Goal: Information Seeking & Learning: Learn about a topic

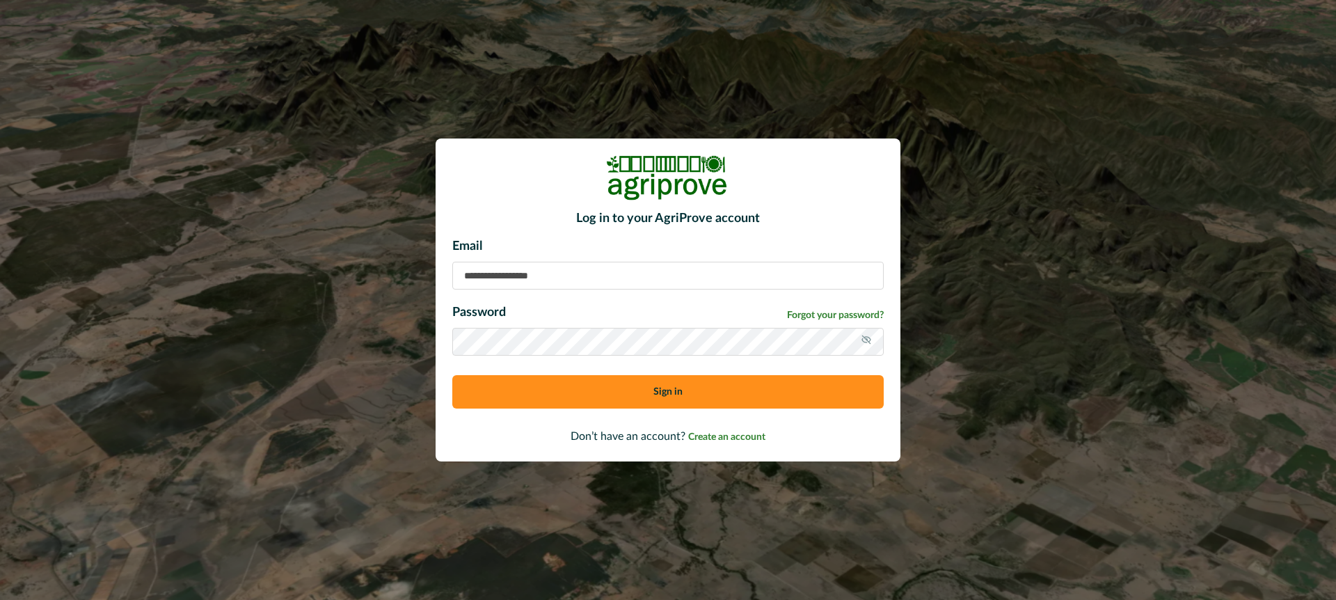
click at [517, 278] on input at bounding box center [668, 276] width 432 height 28
type input "**********"
click at [573, 395] on button "Sign in" at bounding box center [668, 391] width 432 height 33
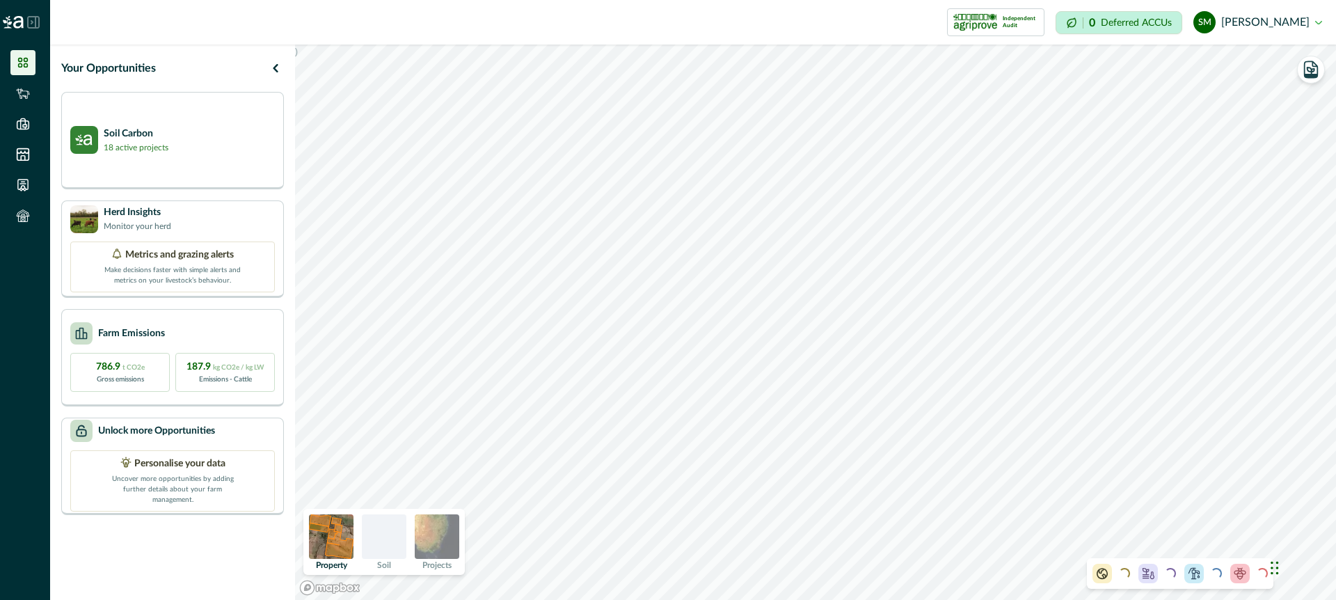
click at [33, 22] on icon at bounding box center [31, 22] width 1 height 3
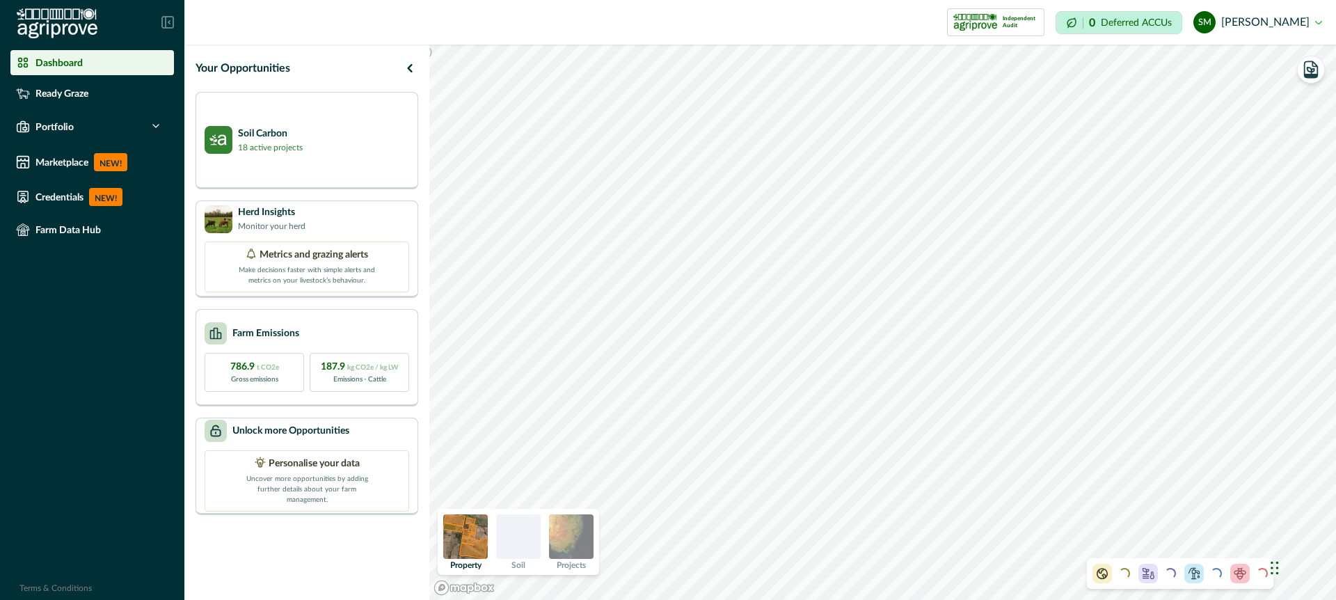
click at [56, 64] on p "Dashboard" at bounding box center [58, 62] width 47 height 11
click at [372, 223] on div "Herd Insights Monitor your herd" at bounding box center [307, 219] width 205 height 28
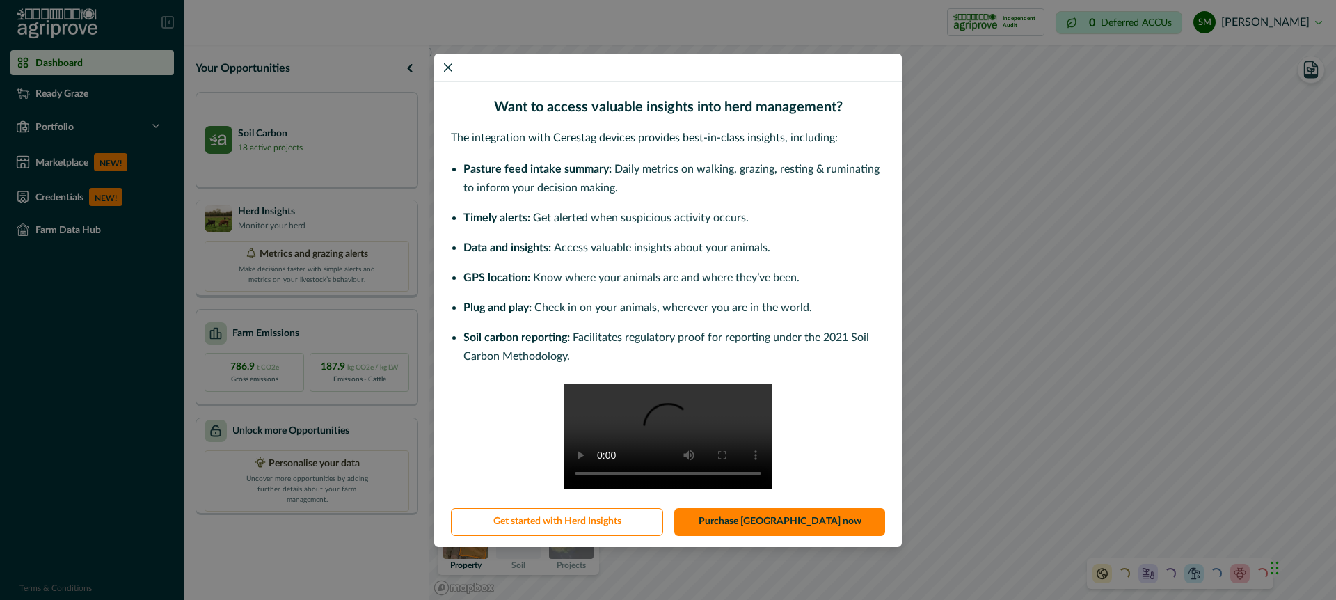
click at [372, 223] on div "Want to access valuable insights into herd management? The integration with Cer…" at bounding box center [668, 300] width 1336 height 600
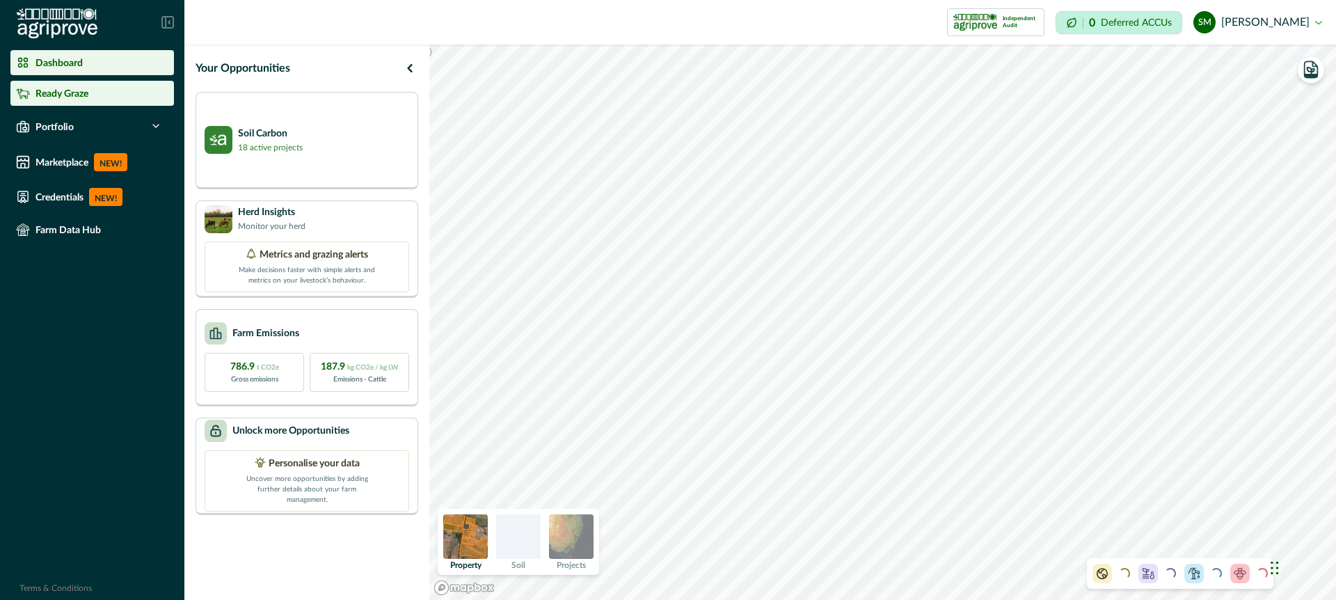
click at [79, 98] on p "Ready Graze" at bounding box center [61, 93] width 53 height 11
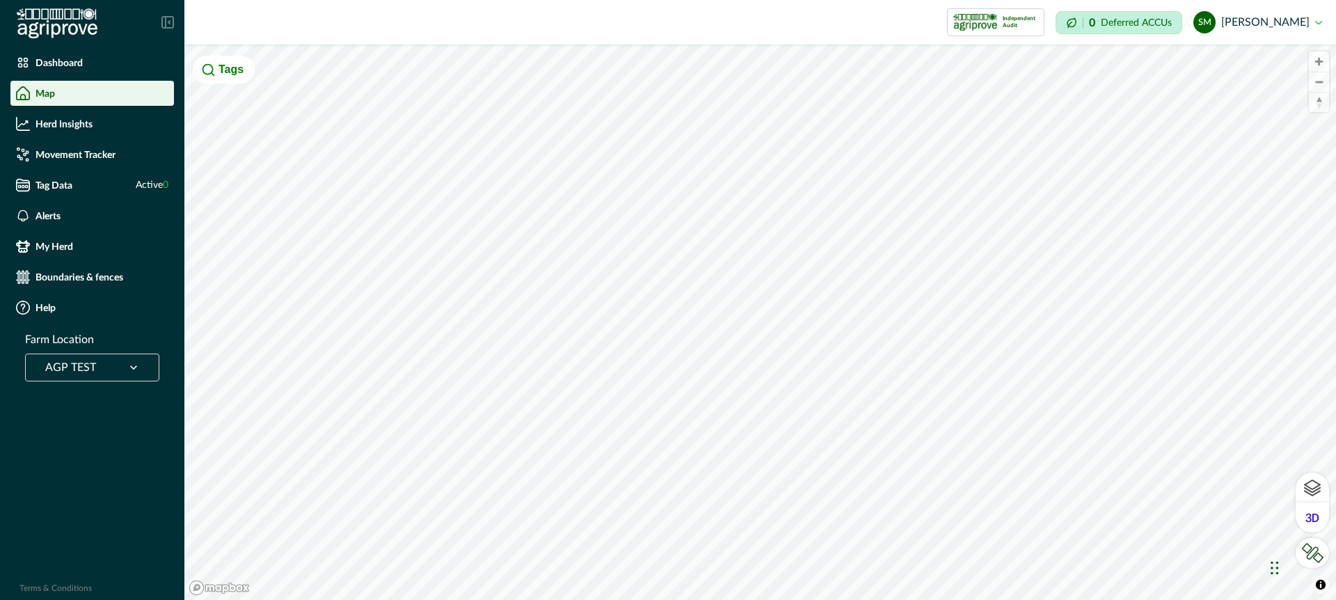
click at [138, 359] on div at bounding box center [134, 367] width 36 height 26
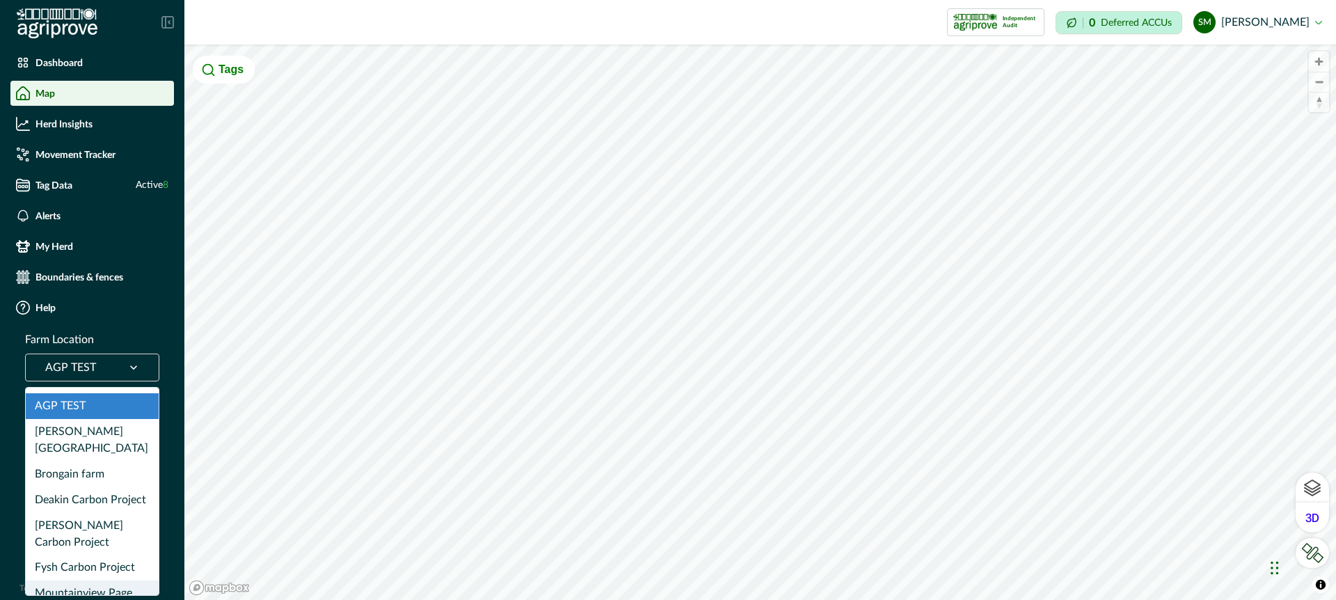
click at [92, 580] on div "Mountainview Page Greenwood Carbon Project" at bounding box center [92, 609] width 133 height 59
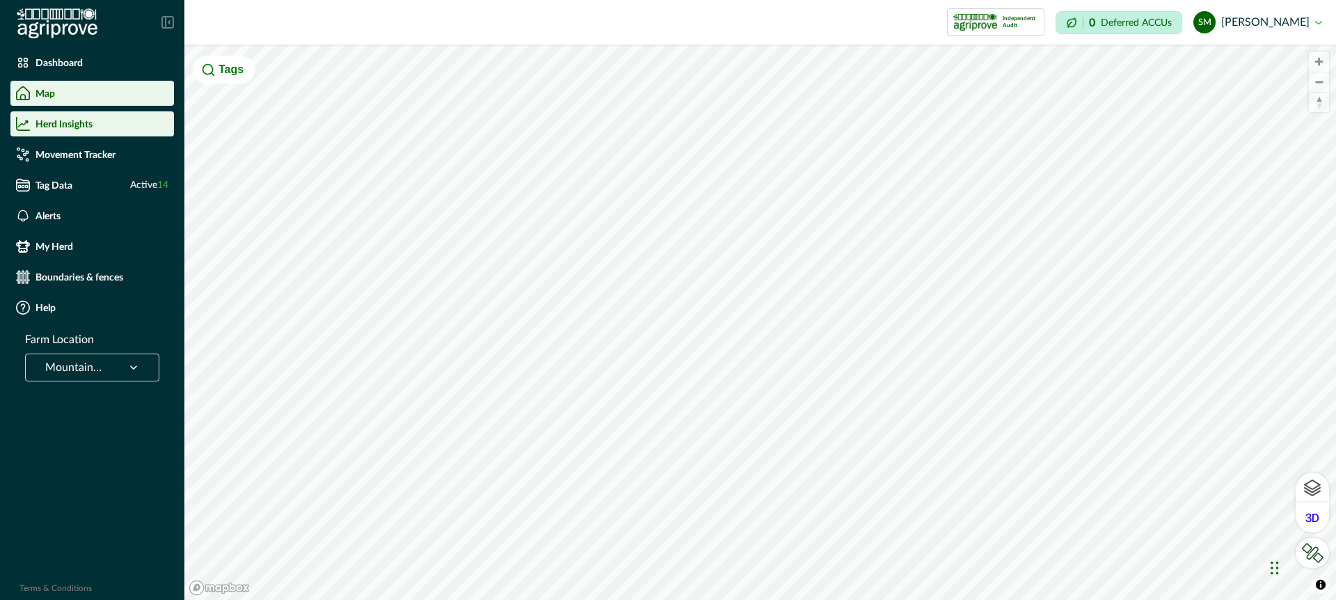
click at [74, 116] on li "Herd Insights" at bounding box center [92, 123] width 164 height 25
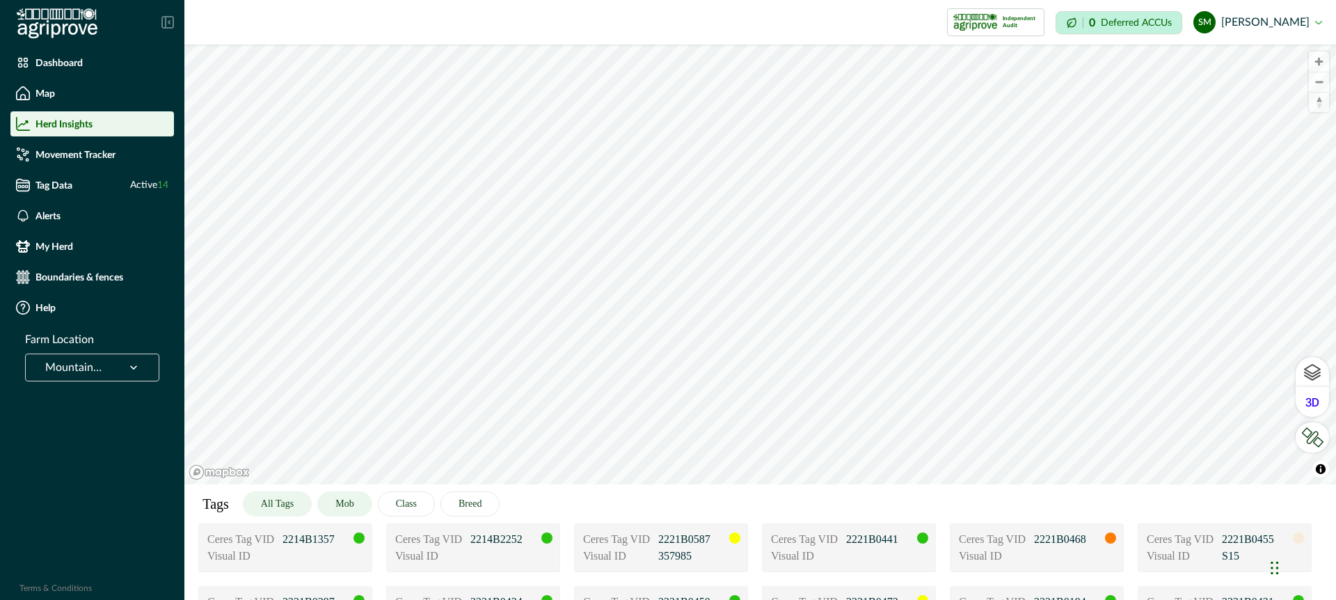
click at [356, 500] on button "Mob" at bounding box center [344, 503] width 54 height 25
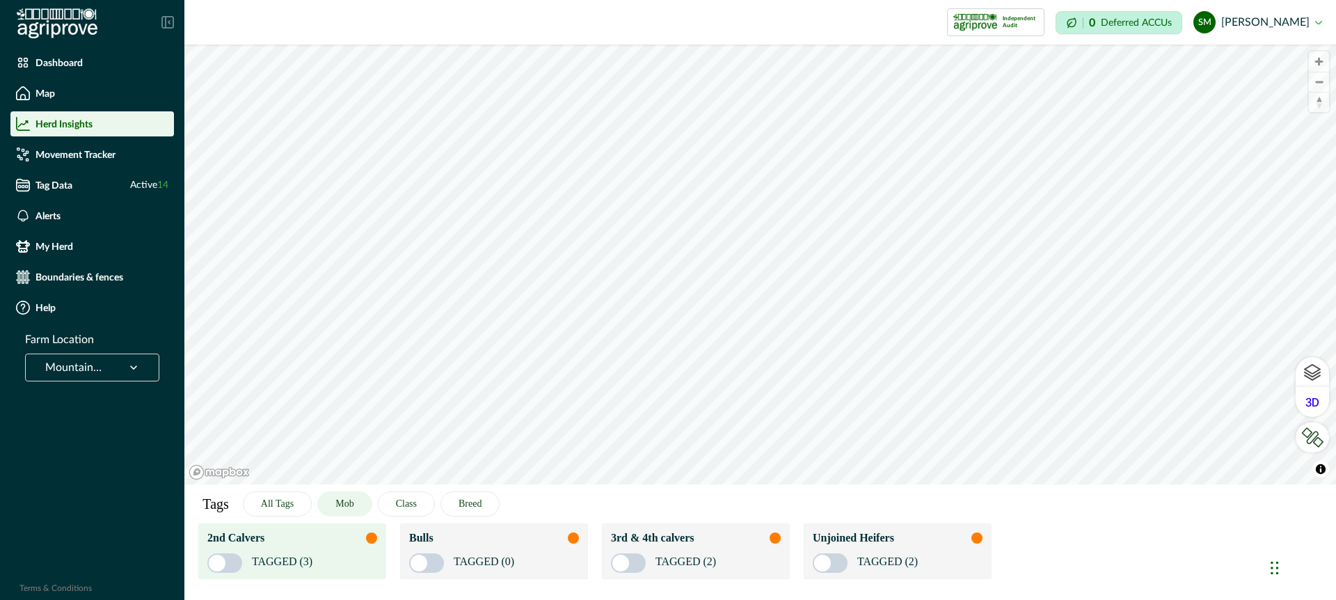
click at [349, 543] on div "2nd Calvers" at bounding box center [292, 538] width 170 height 17
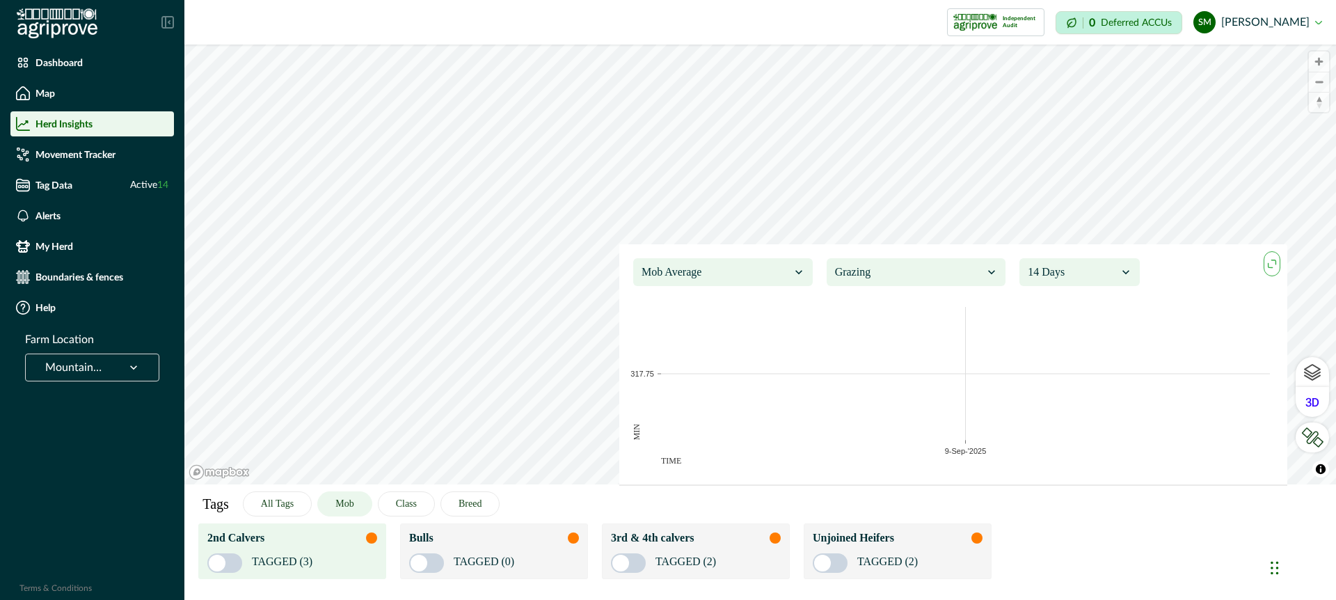
click at [798, 269] on icon at bounding box center [799, 272] width 14 height 14
click at [764, 315] on div "Mob Average" at bounding box center [723, 311] width 164 height 26
click at [1107, 271] on div at bounding box center [1073, 271] width 90 height 19
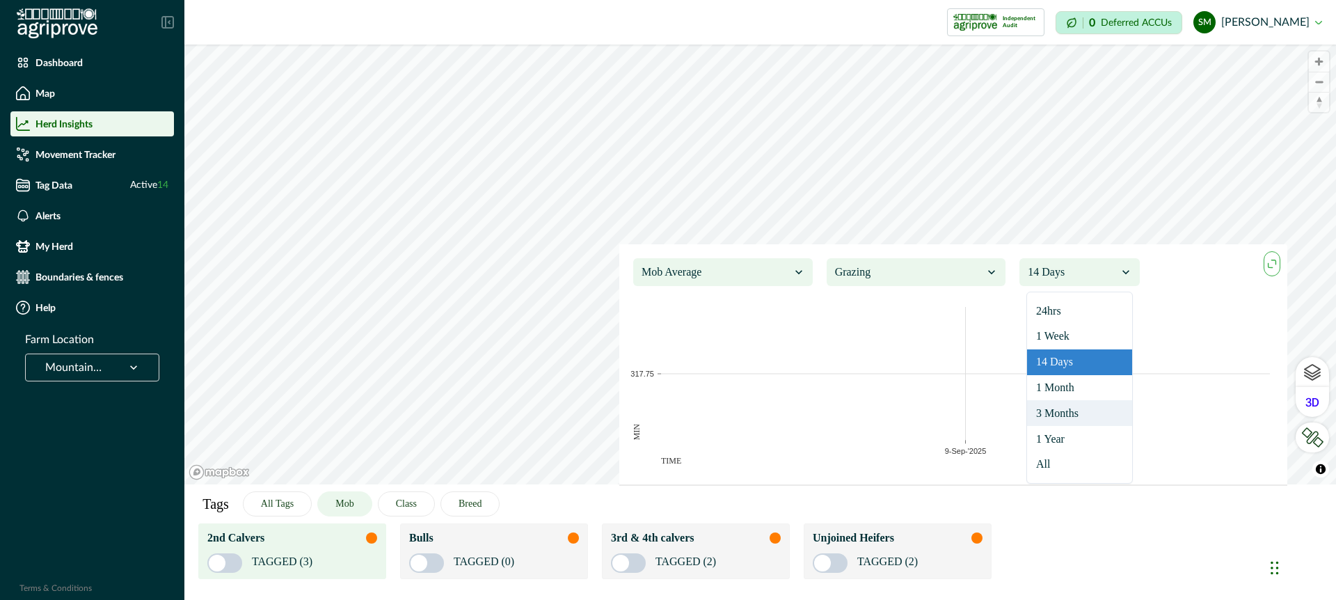
click at [1068, 409] on div "3 Months" at bounding box center [1079, 413] width 105 height 26
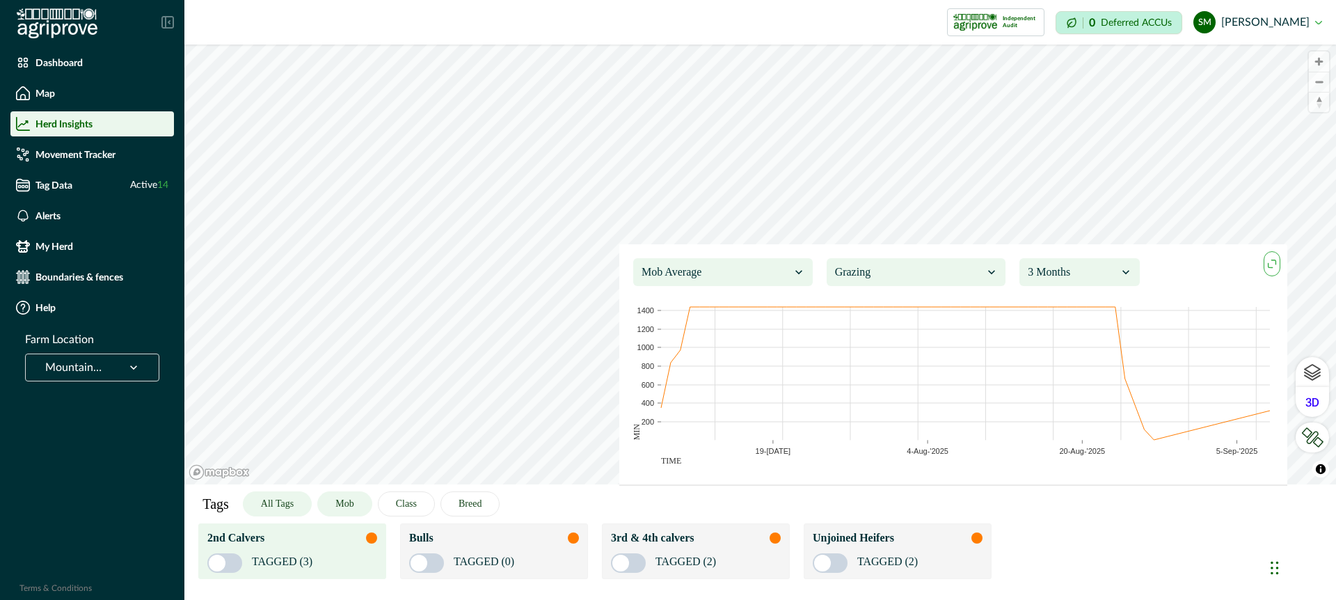
click at [292, 498] on button "All Tags" at bounding box center [277, 503] width 69 height 25
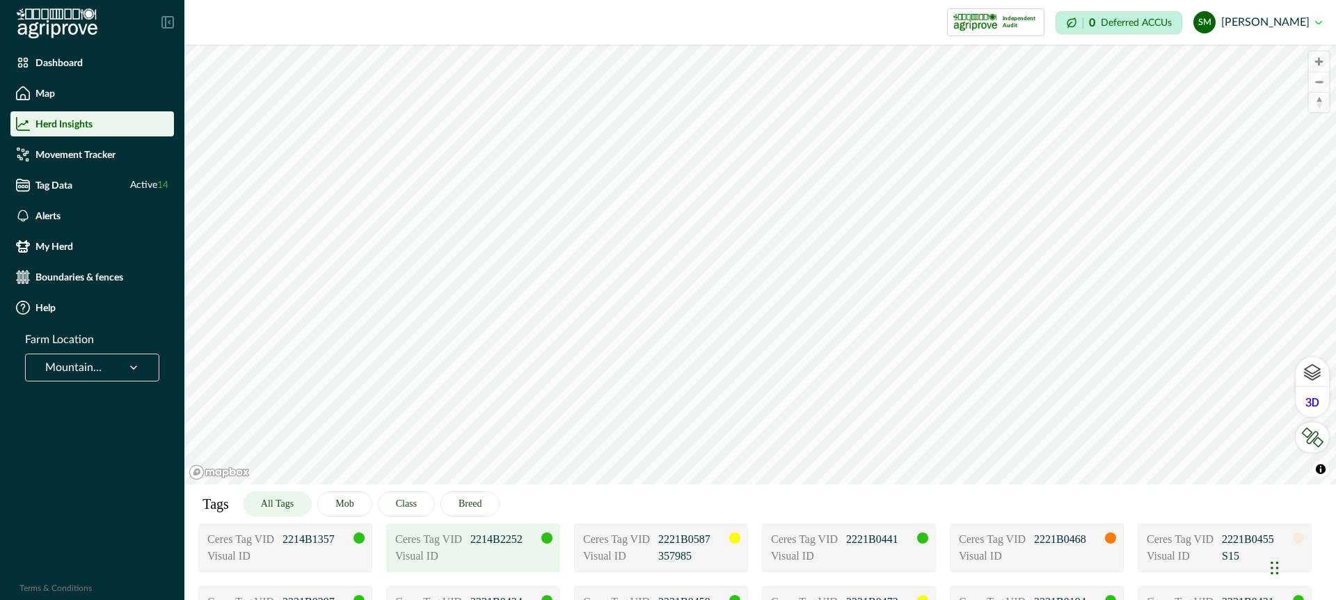
click at [530, 551] on div "Visual ID" at bounding box center [473, 556] width 156 height 17
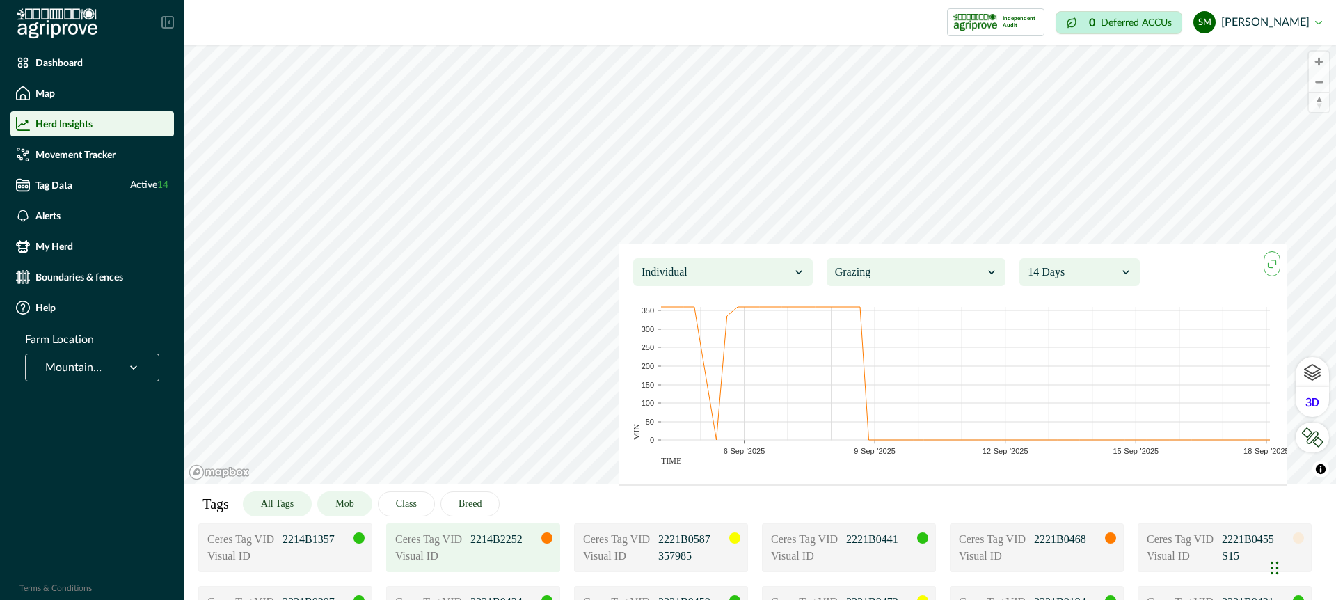
click at [356, 502] on button "Mob" at bounding box center [344, 503] width 54 height 25
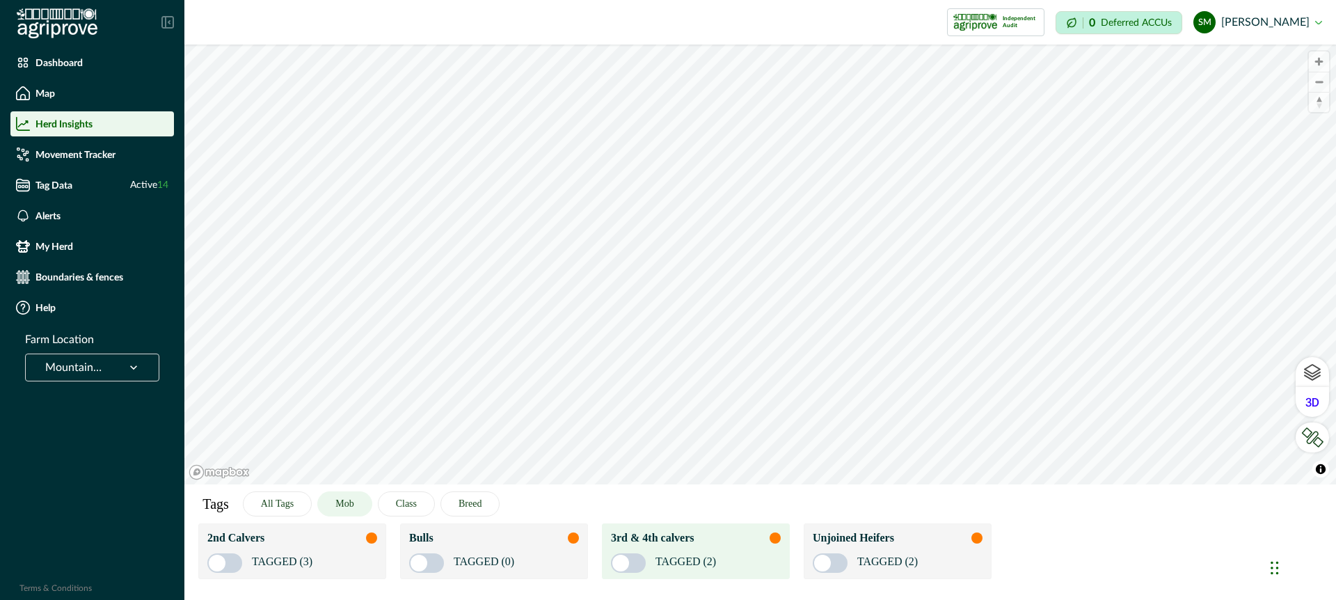
click at [742, 553] on div "TAGGED (2)" at bounding box center [696, 559] width 170 height 26
